Goal: Entertainment & Leisure: Consume media (video, audio)

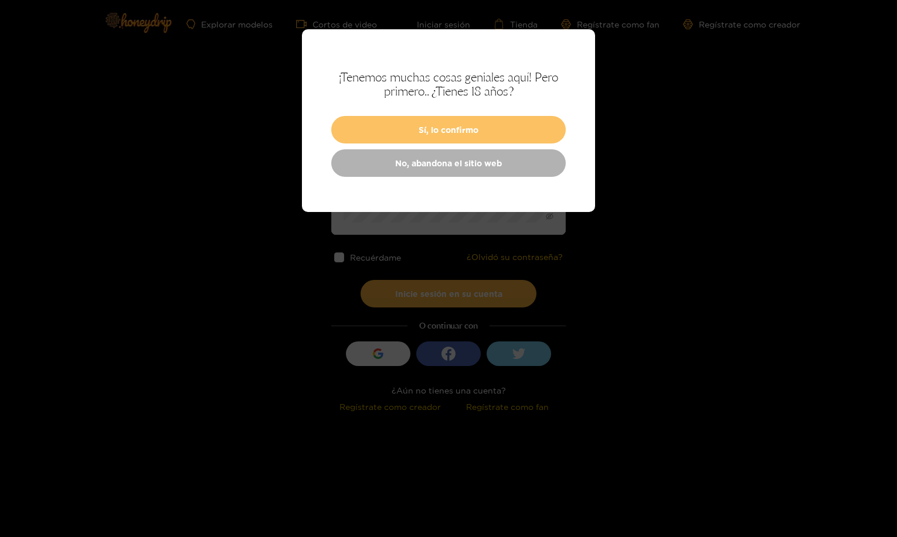
click at [463, 139] on button "Sí, lo confirmo" at bounding box center [448, 130] width 234 height 28
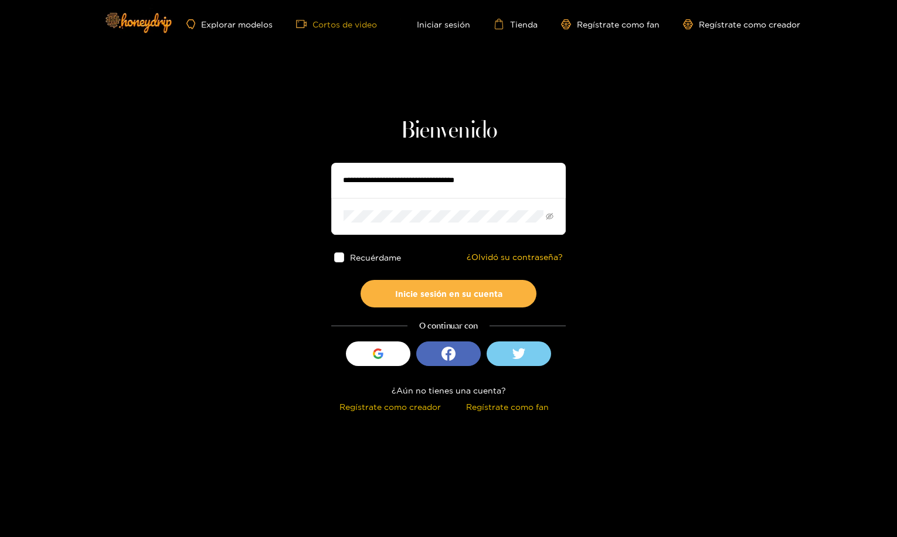
click at [346, 25] on font "Cortos de video" at bounding box center [344, 24] width 64 height 9
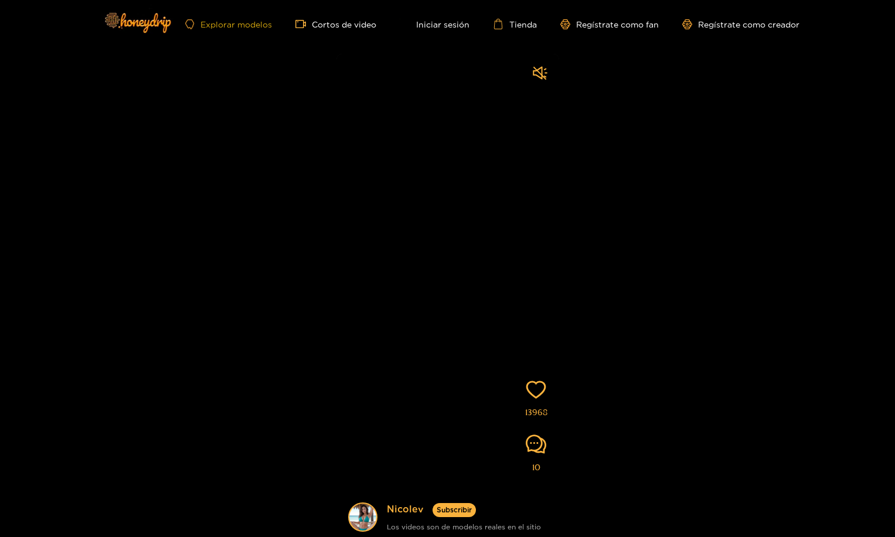
click at [251, 26] on font "Explorar modelos" at bounding box center [235, 24] width 71 height 9
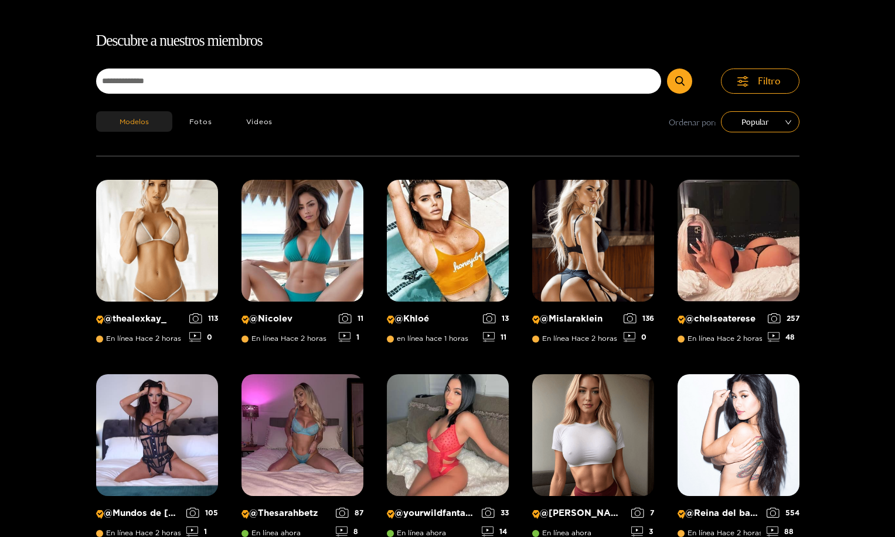
scroll to position [75, 0]
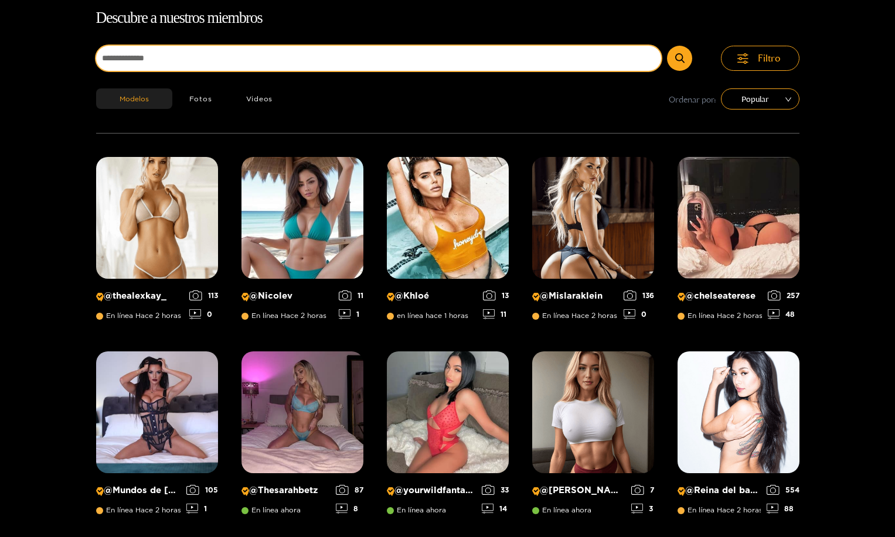
click at [204, 57] on input at bounding box center [378, 58] width 565 height 25
type input "*********"
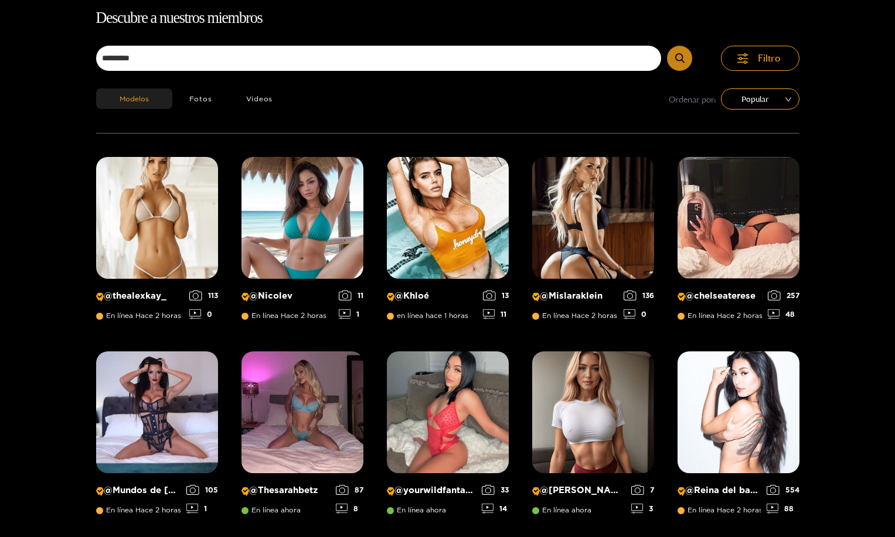
click at [682, 62] on icon "submit" at bounding box center [679, 58] width 9 height 10
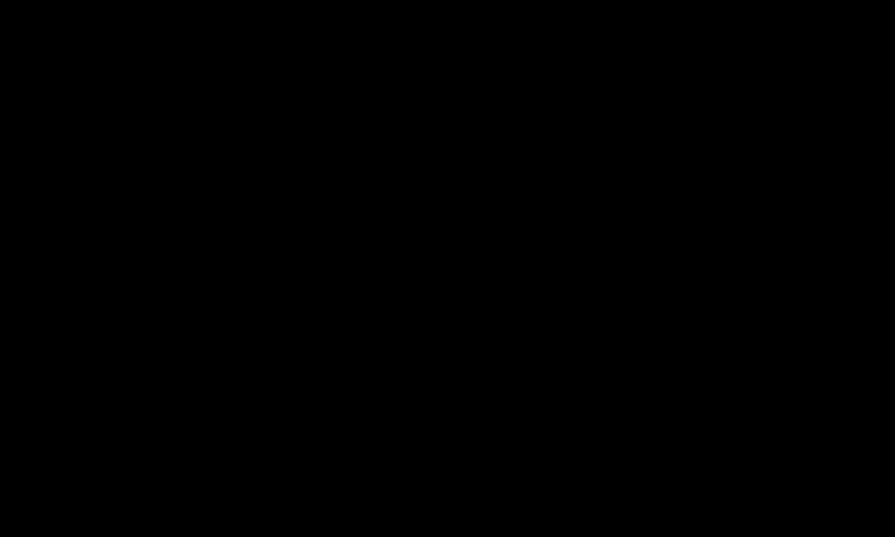
scroll to position [0, 0]
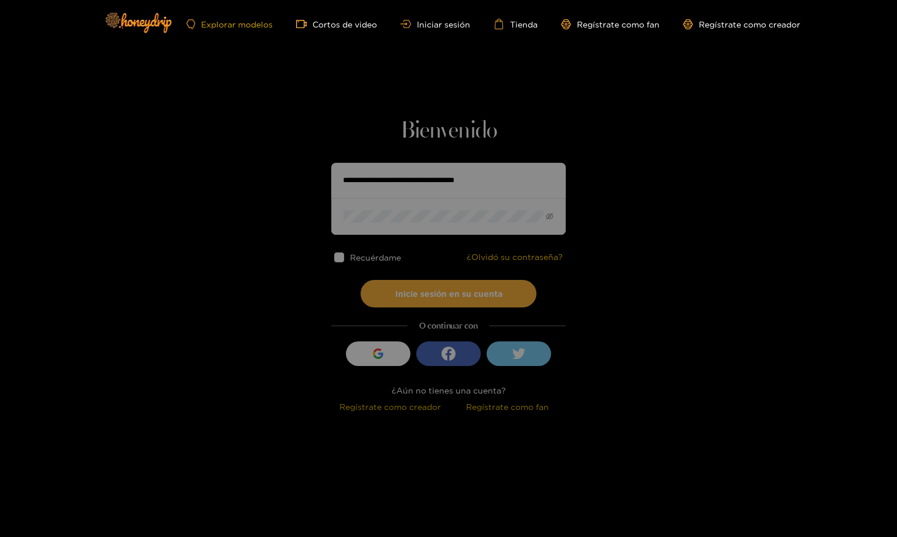
click at [253, 28] on font "Explorar modelos" at bounding box center [236, 24] width 71 height 9
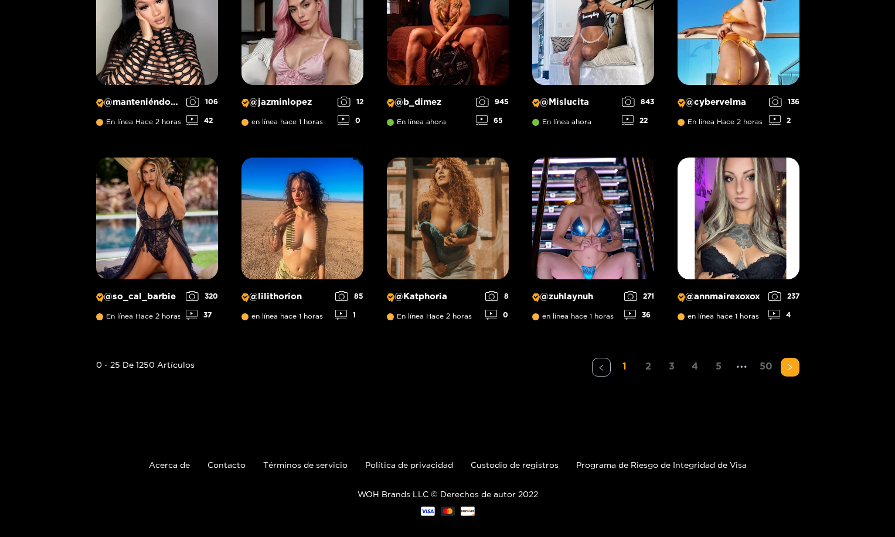
scroll to position [867, 0]
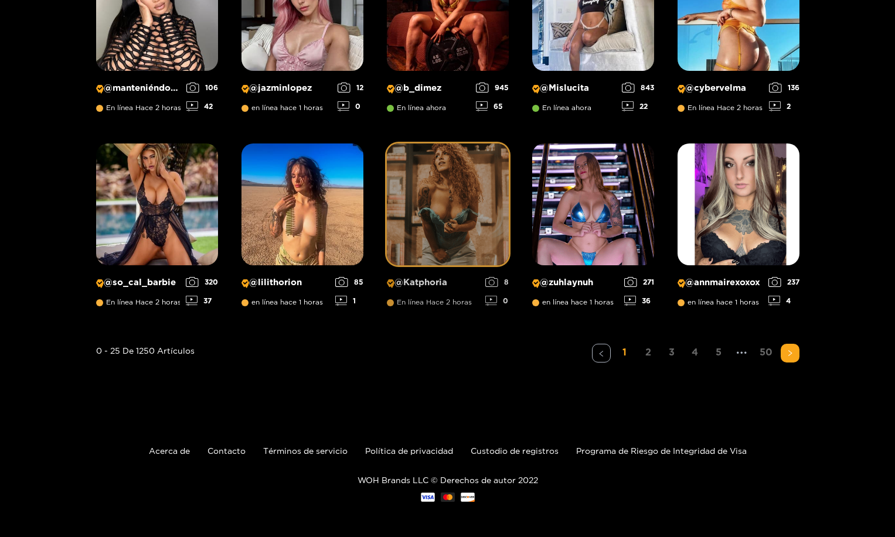
click at [428, 213] on img at bounding box center [448, 205] width 122 height 122
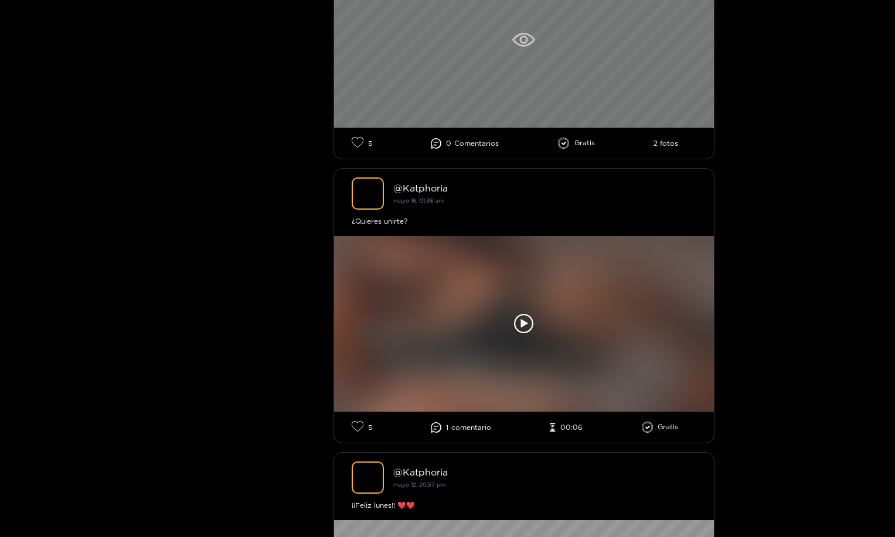
scroll to position [1699, 0]
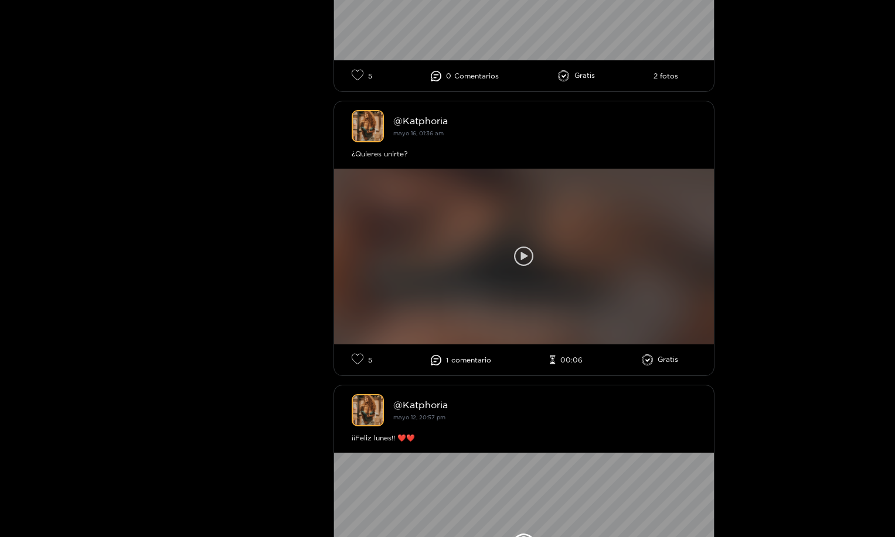
click at [587, 228] on div at bounding box center [524, 257] width 380 height 176
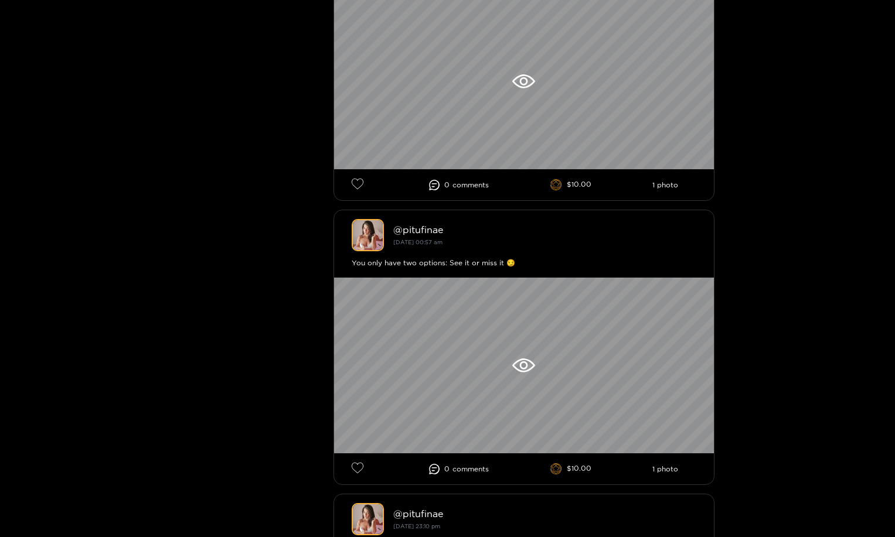
scroll to position [3867, 0]
